Goal: Task Accomplishment & Management: Manage account settings

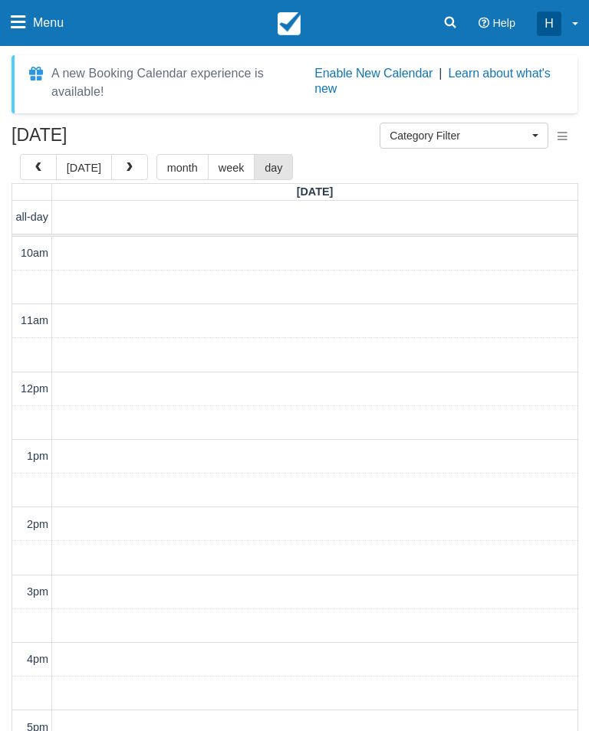
select select
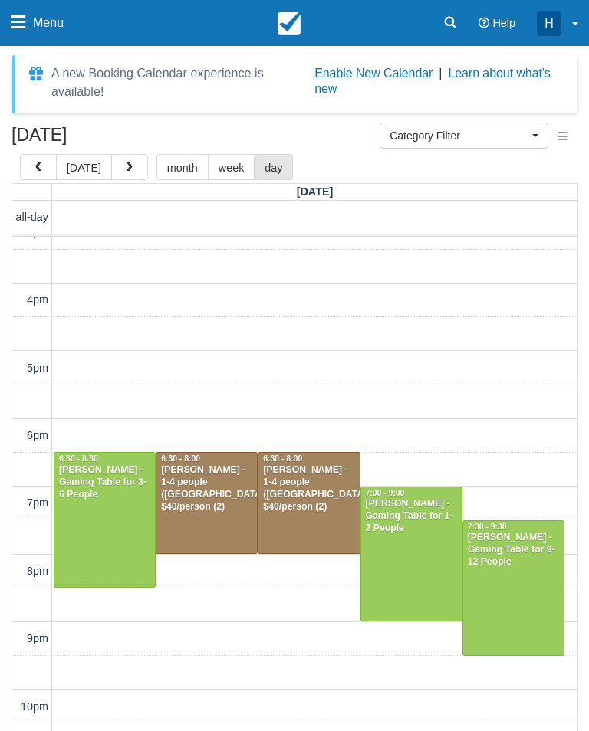
click at [124, 167] on span "button" at bounding box center [129, 168] width 11 height 11
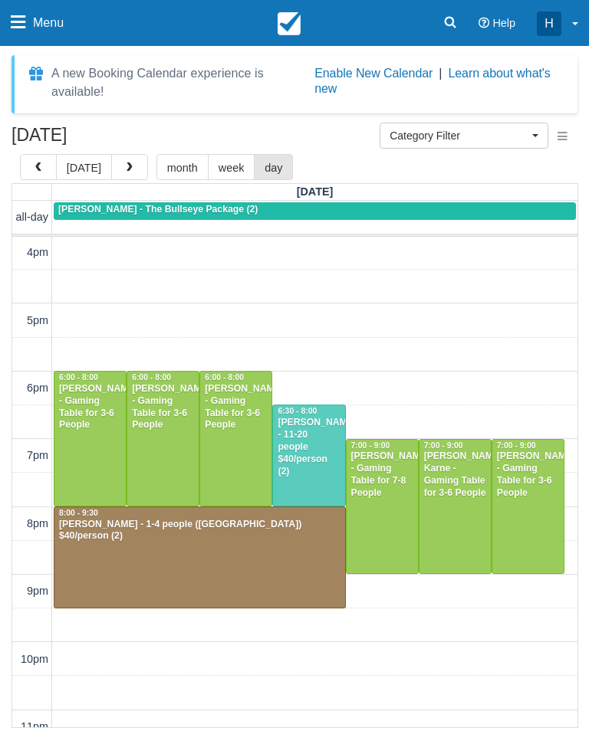
scroll to position [407, 0]
click at [126, 161] on button "button" at bounding box center [129, 167] width 37 height 26
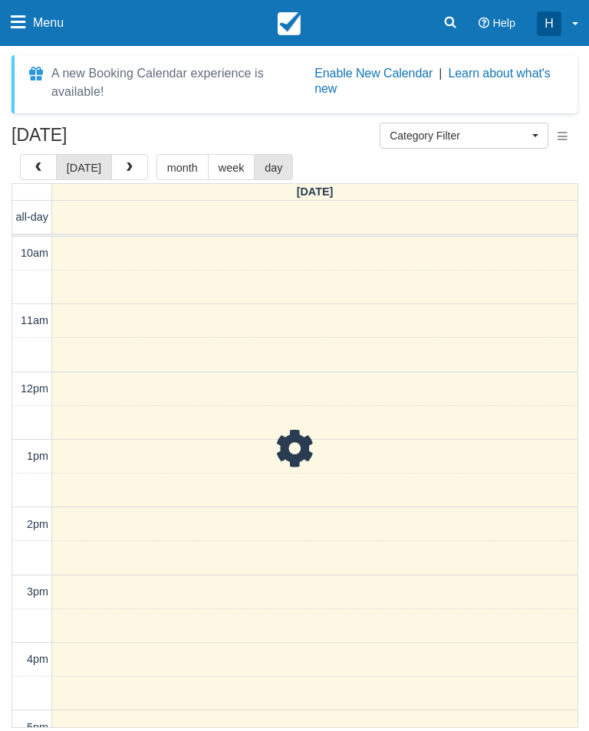
scroll to position [407, 0]
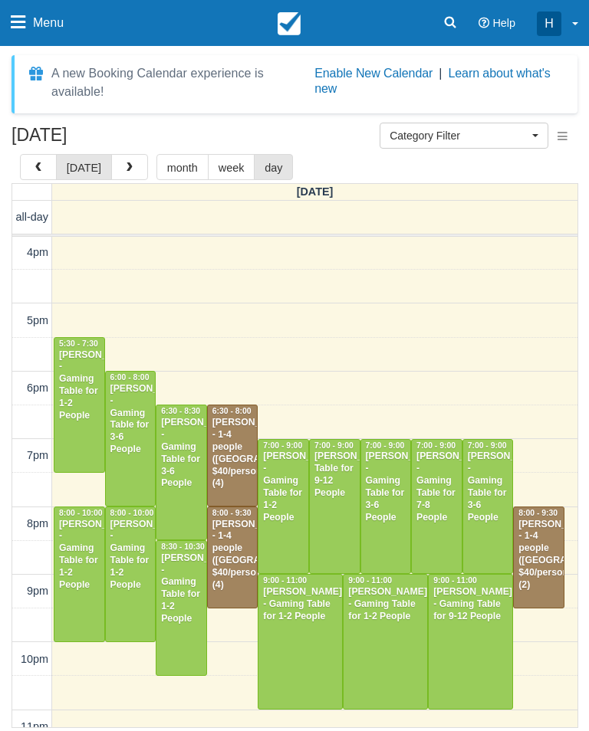
click at [124, 154] on button "button" at bounding box center [129, 167] width 37 height 26
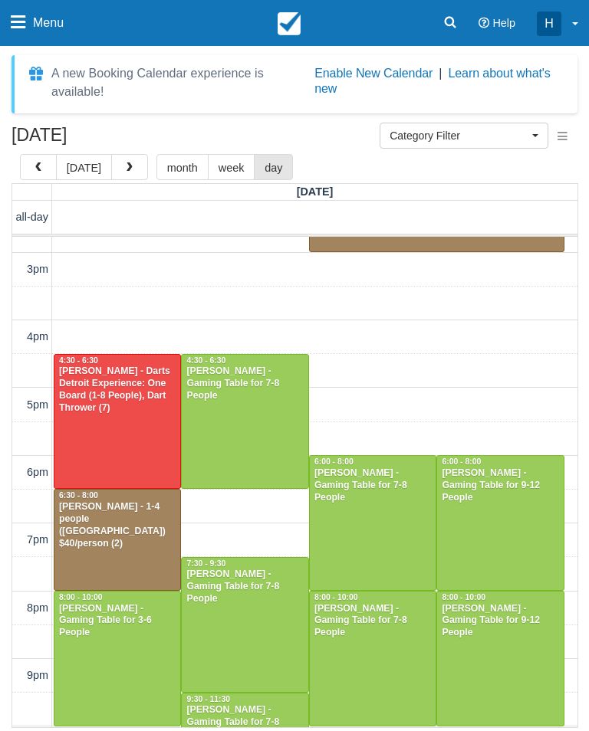
scroll to position [320, 0]
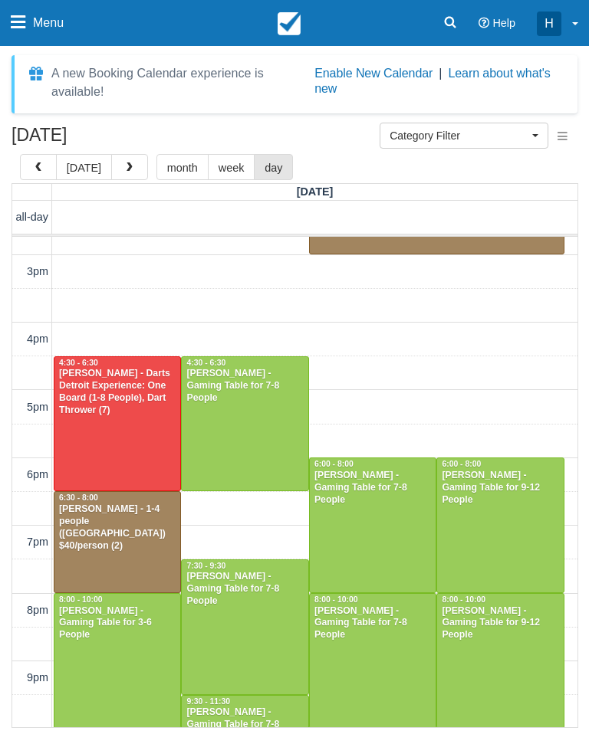
click at [276, 439] on div at bounding box center [245, 424] width 126 height 134
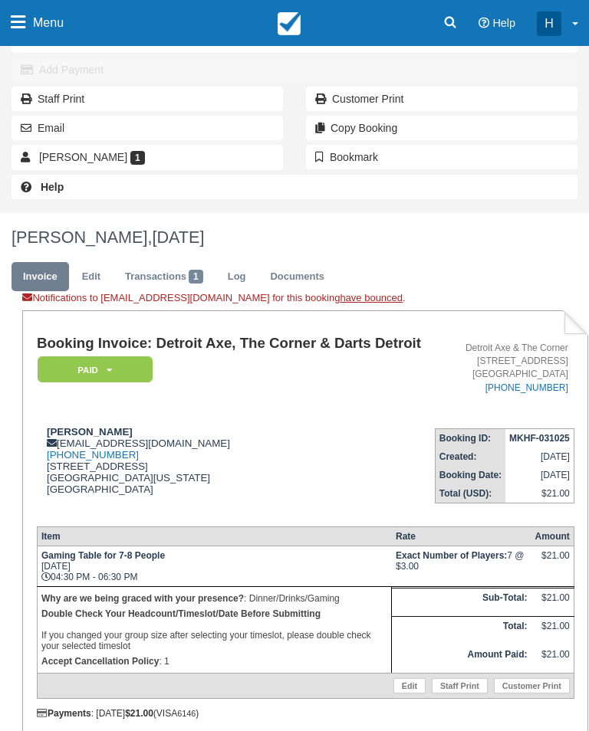
scroll to position [307, 0]
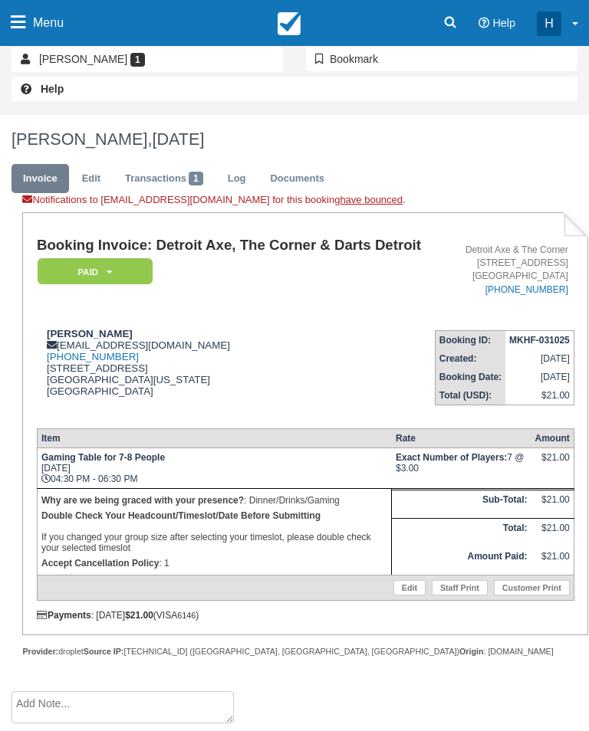
click at [402, 596] on link "Edit" at bounding box center [409, 587] width 32 height 15
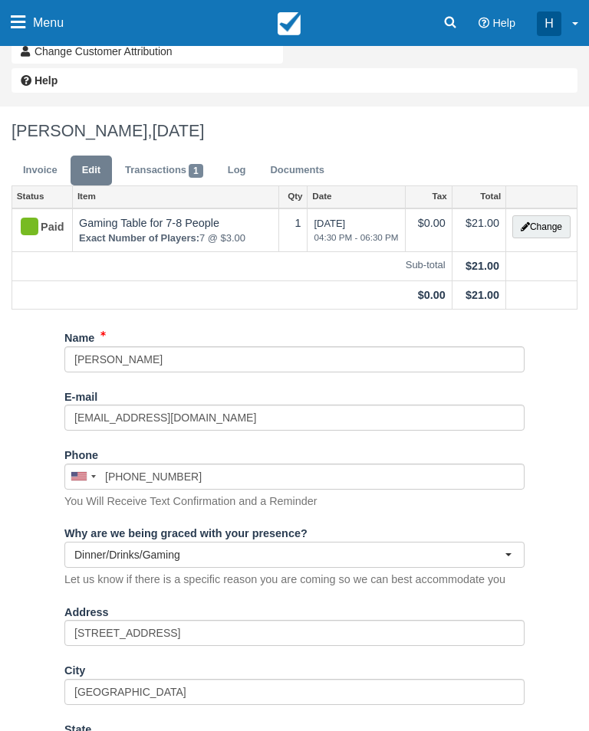
scroll to position [173, 0]
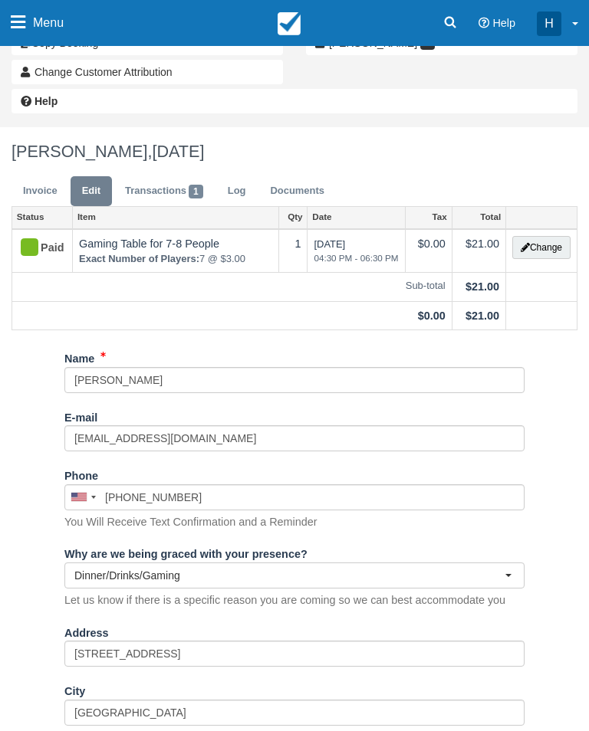
click at [550, 248] on button "Change" at bounding box center [541, 248] width 58 height 23
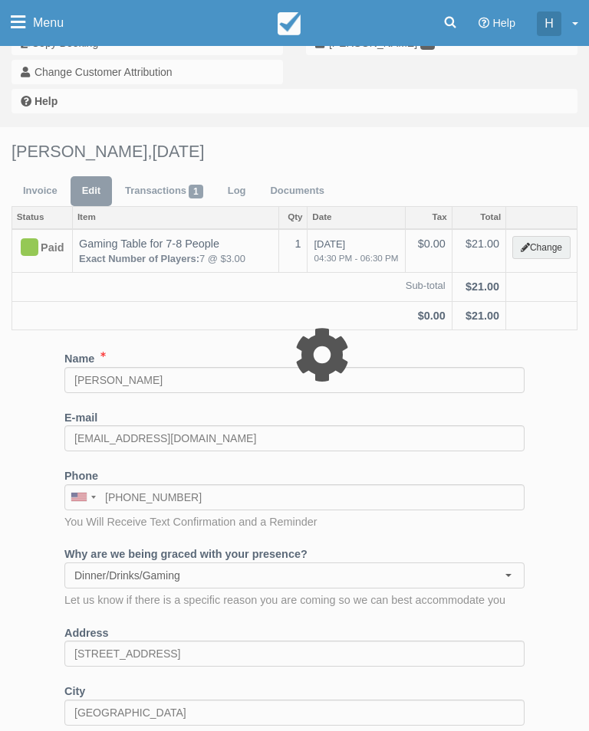
select select "6"
type input "21.00"
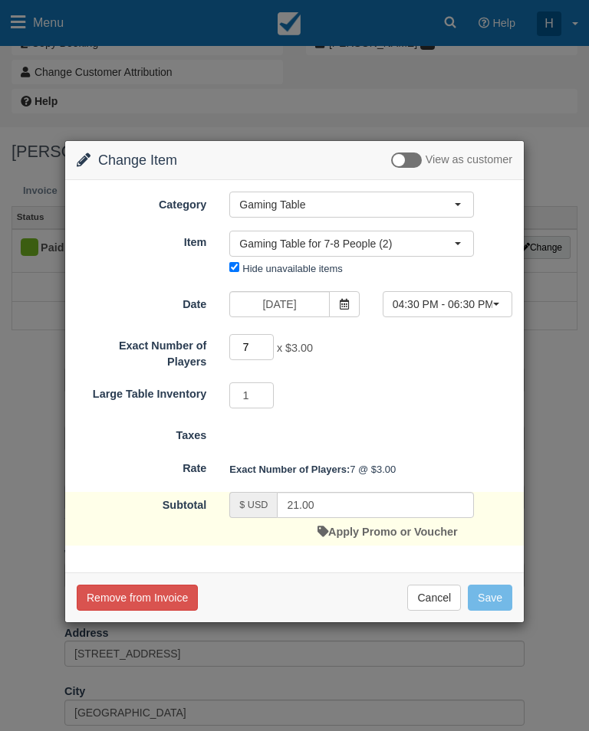
click at [270, 342] on input "7" at bounding box center [251, 347] width 44 height 26
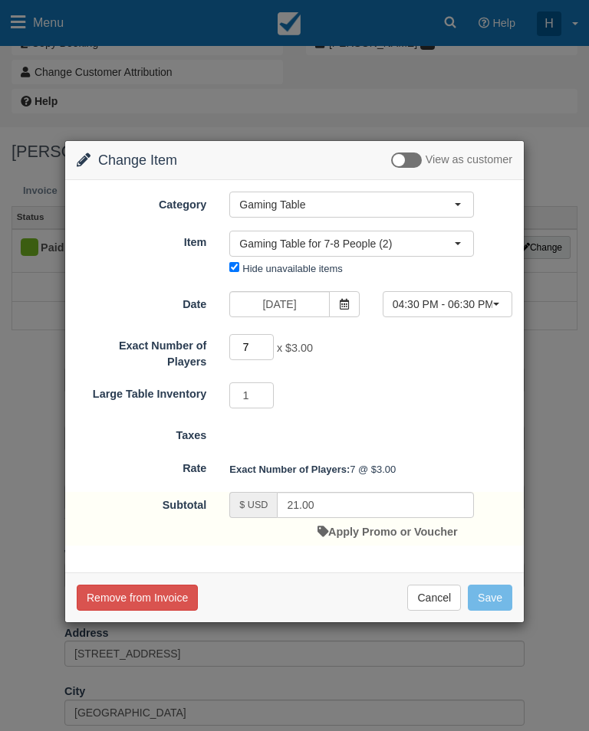
scroll to position [173, 0]
type input "7"
type input "8"
type input "24.00"
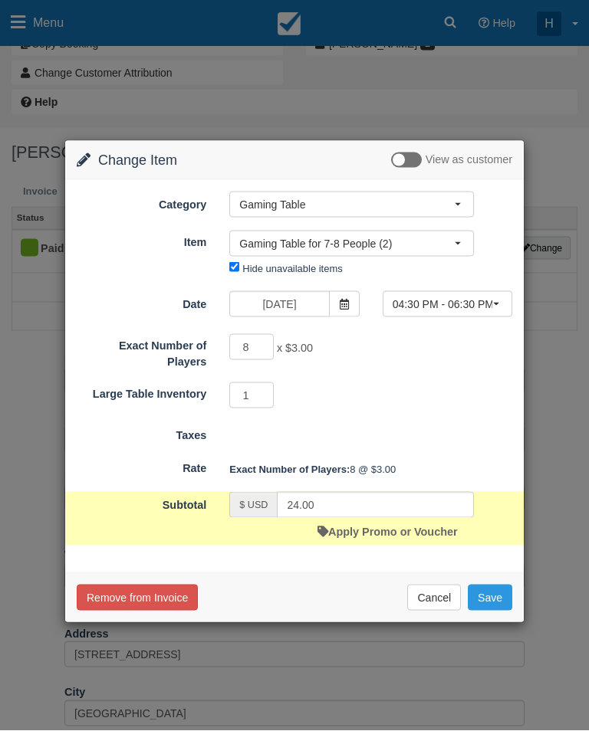
click at [505, 587] on button "Save" at bounding box center [490, 598] width 44 height 26
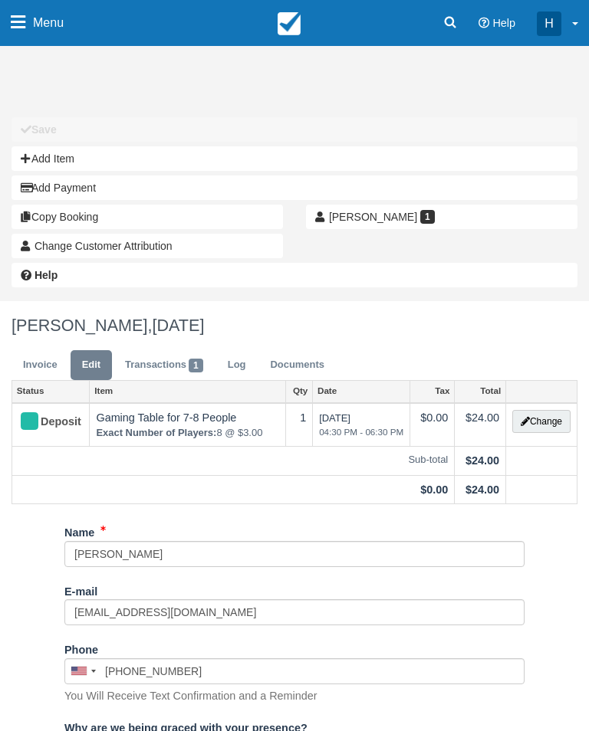
click at [51, 368] on link "Invoice" at bounding box center [39, 365] width 57 height 30
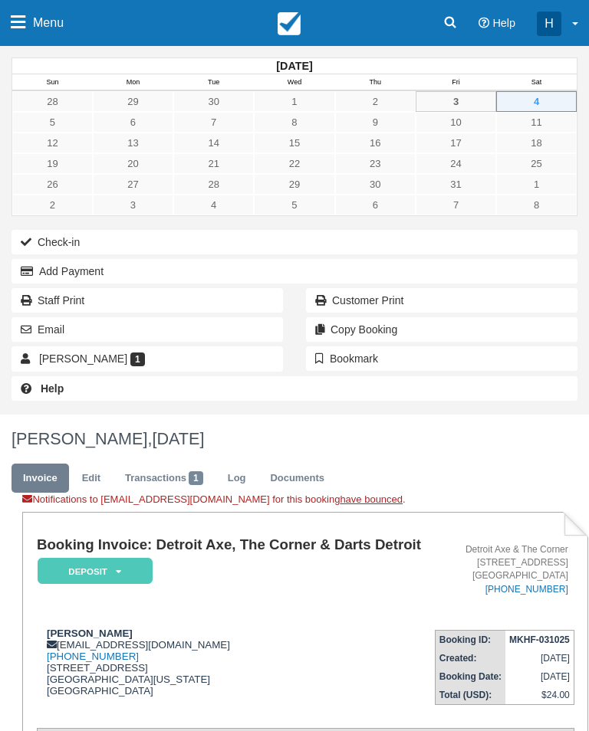
click at [139, 579] on em "Deposit" at bounding box center [95, 571] width 115 height 27
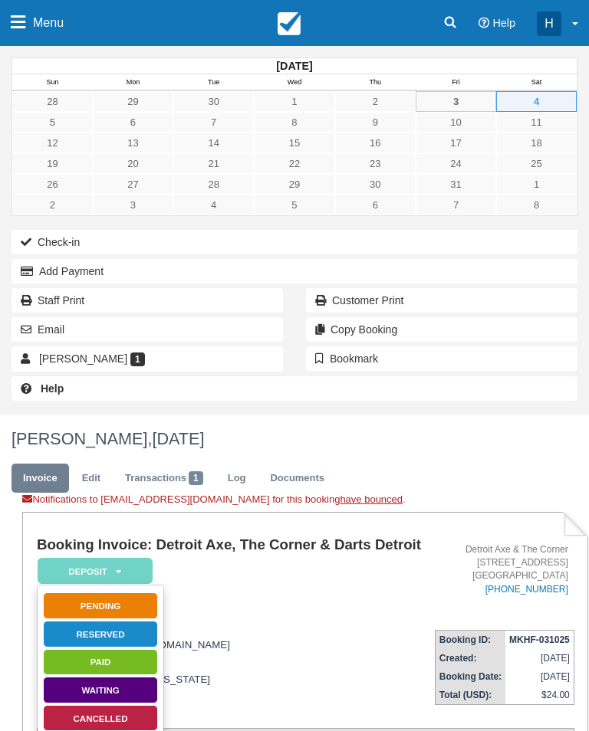
click at [127, 662] on link "Paid" at bounding box center [100, 662] width 115 height 27
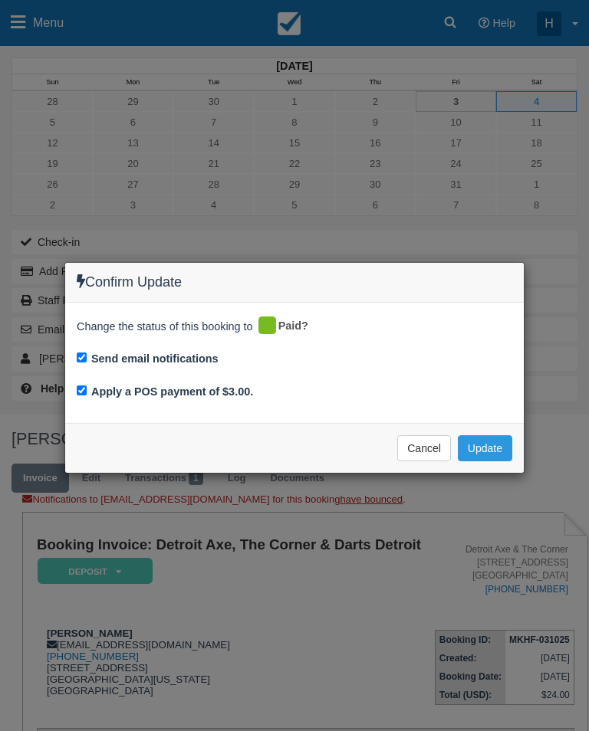
click at [211, 393] on label "Apply a POS payment of $3.00." at bounding box center [172, 392] width 162 height 12
click at [87, 393] on input "Apply a POS payment of $3.00." at bounding box center [82, 391] width 10 height 10
checkbox input "false"
click at [506, 447] on button "Update" at bounding box center [485, 448] width 54 height 26
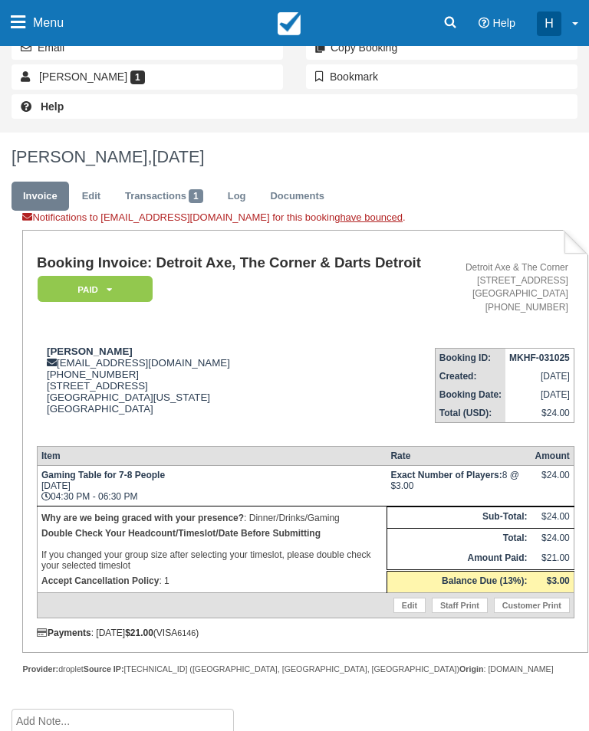
scroll to position [307, 0]
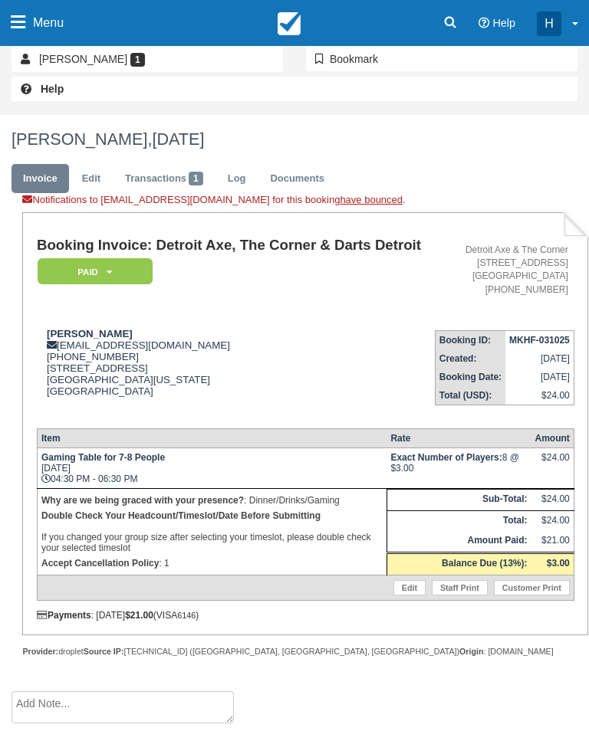
click at [452, 681] on div at bounding box center [305, 670] width 566 height 22
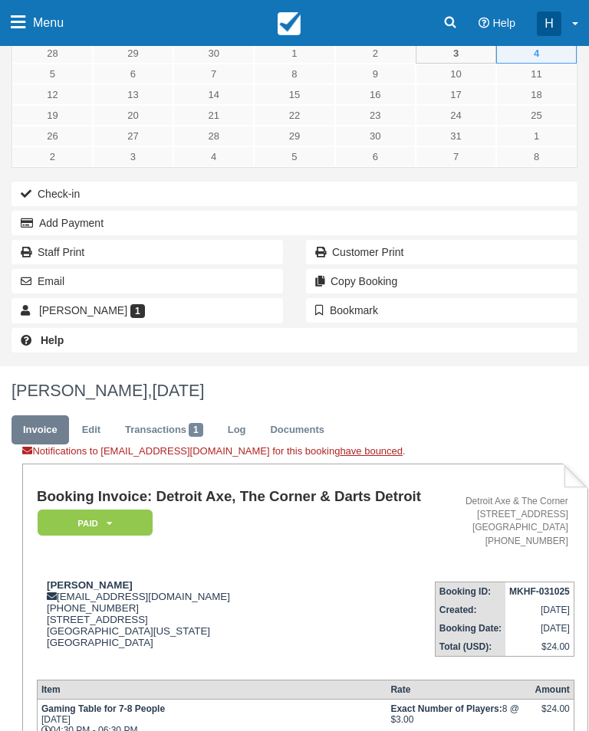
scroll to position [0, 0]
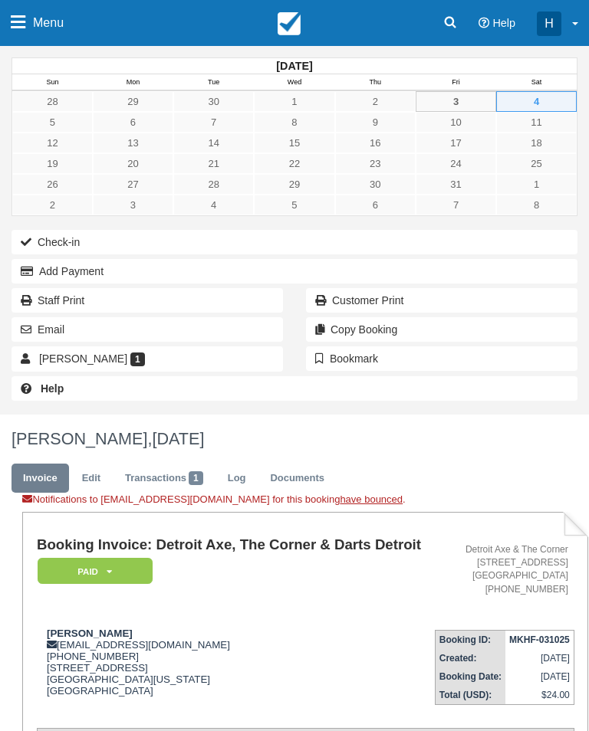
click at [51, 18] on span "Menu" at bounding box center [48, 23] width 31 height 46
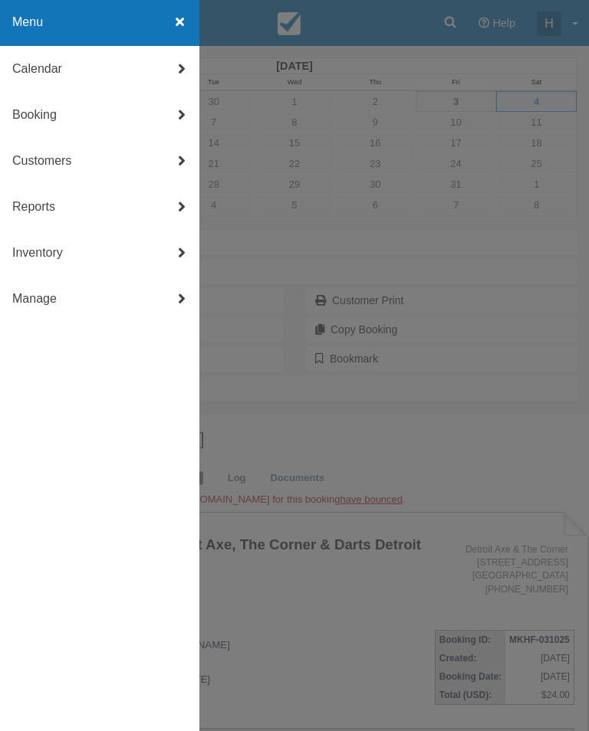
click at [110, 61] on link "Calendar" at bounding box center [99, 69] width 199 height 46
click at [93, 251] on link "Day" at bounding box center [99, 254] width 199 height 46
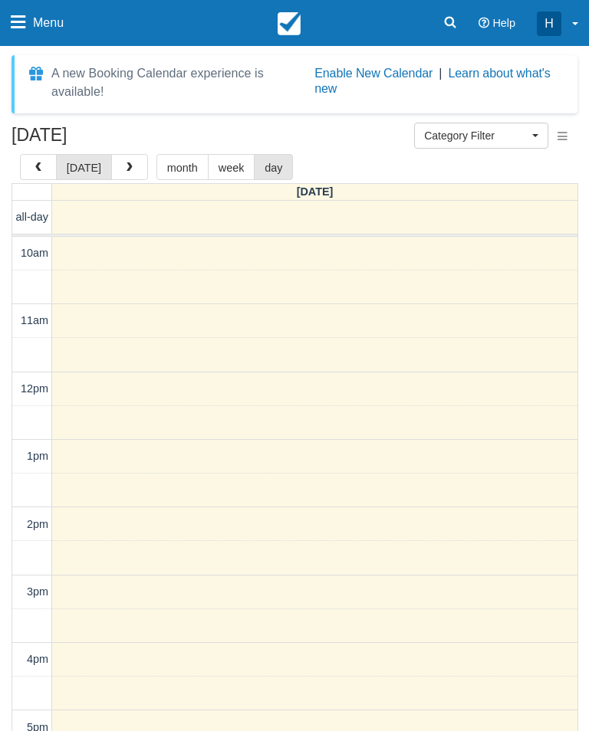
select select
